Goal: Information Seeking & Learning: Learn about a topic

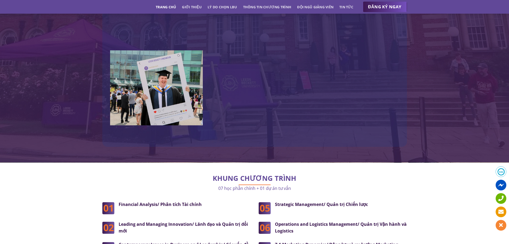
scroll to position [1283, 0]
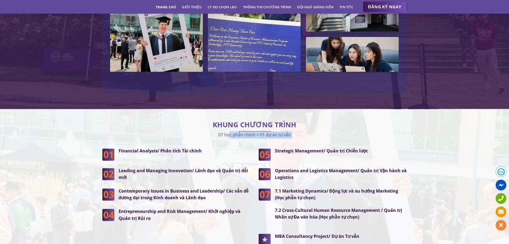
drag, startPoint x: 226, startPoint y: 123, endPoint x: 257, endPoint y: 128, distance: 32.3
click at [257, 128] on div "KHUNG CHƯƠNG TRÌNH 07 học phần chính + 01 dự án tư vấn Financial Analysis/ Phân…" at bounding box center [254, 188] width 305 height 143
drag, startPoint x: 159, startPoint y: 139, endPoint x: 202, endPoint y: 143, distance: 43.5
click at [202, 147] on div "Financial Analysis/ Phân tích Tài chính" at bounding box center [182, 153] width 136 height 13
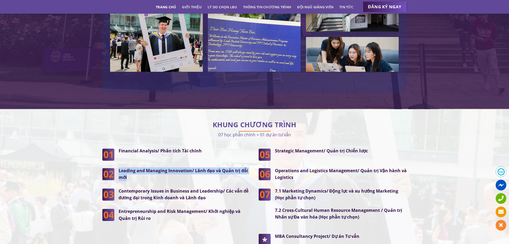
drag, startPoint x: 149, startPoint y: 161, endPoint x: 187, endPoint y: 163, distance: 37.5
click at [187, 167] on div "Leading and Managing Innovation/ Lãnh đạo và Quản trị đổi mới" at bounding box center [182, 174] width 136 height 14
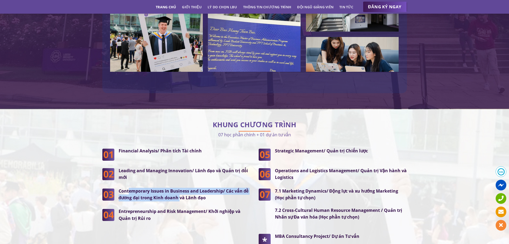
drag, startPoint x: 130, startPoint y: 182, endPoint x: 180, endPoint y: 184, distance: 50.3
click at [180, 188] on strong "Contemporary Issues in Business and Leadership/ Các vấn đề đương đại trong Kinh…" at bounding box center [184, 194] width 130 height 13
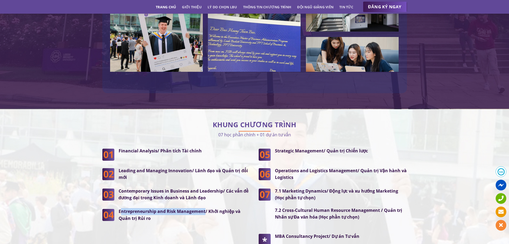
drag, startPoint x: 121, startPoint y: 201, endPoint x: 205, endPoint y: 201, distance: 83.7
click at [205, 208] on strong "Entrepreneurship and Risk Management/ Khởi nghiệp và Quản trị Rủi ro" at bounding box center [180, 214] width 122 height 13
drag, startPoint x: 302, startPoint y: 142, endPoint x: 320, endPoint y: 145, distance: 18.7
click at [320, 147] on div "Strategic Management/ Quản trị Chiến lược" at bounding box center [339, 153] width 136 height 13
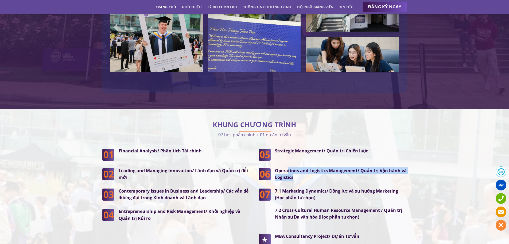
drag, startPoint x: 291, startPoint y: 160, endPoint x: 305, endPoint y: 163, distance: 14.8
click at [306, 167] on p "Operations and Logistics Management/ Quản trị Vận hành và Logistics" at bounding box center [341, 174] width 132 height 14
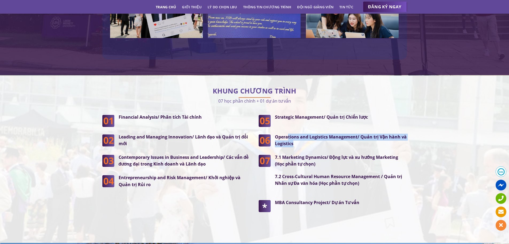
scroll to position [1337, 0]
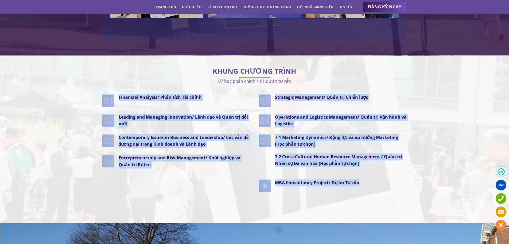
drag, startPoint x: 369, startPoint y: 177, endPoint x: 105, endPoint y: 89, distance: 278.5
click at [105, 94] on div "Financial Analysis/ Phân tích Tài chính Leading and Managing Innovation/ Lãnh đ…" at bounding box center [254, 150] width 313 height 113
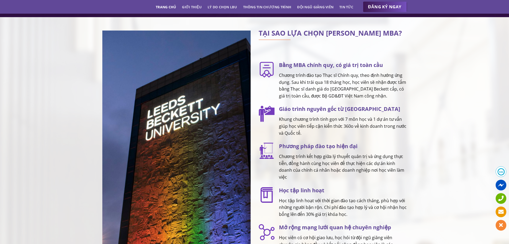
scroll to position [695, 0]
